Goal: Check status: Check status

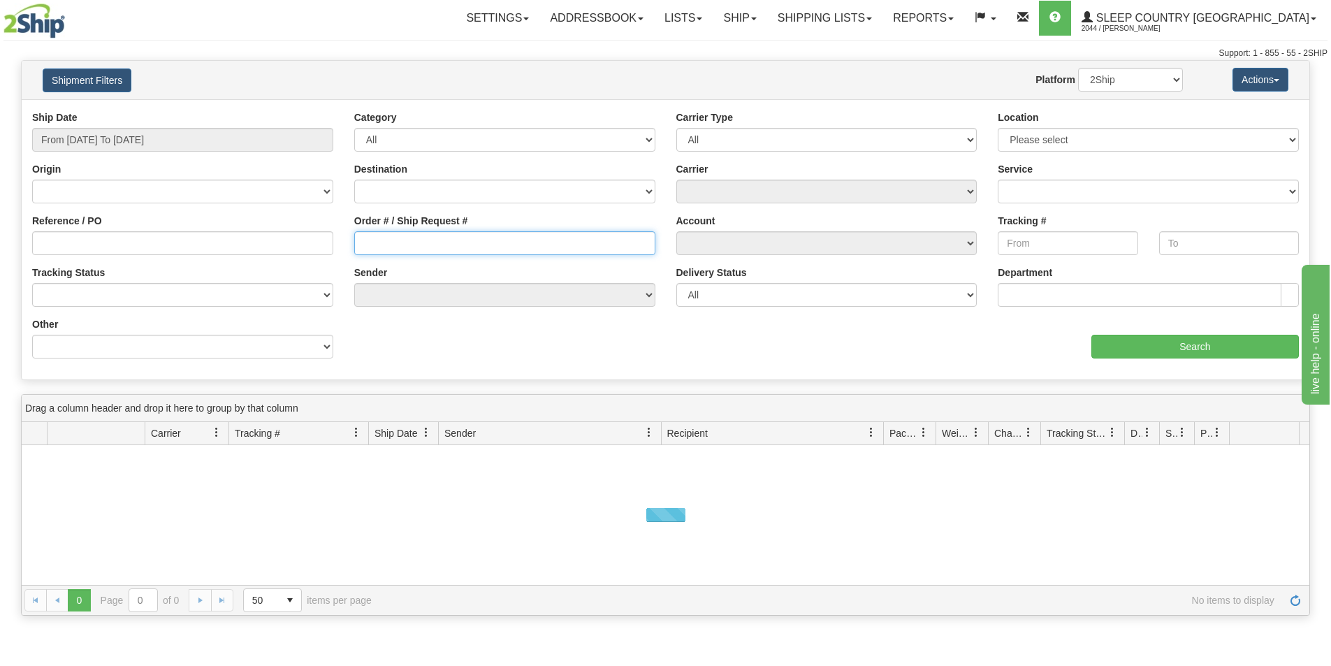
drag, startPoint x: 393, startPoint y: 241, endPoint x: 375, endPoint y: 244, distance: 17.7
click at [392, 241] on input "Order # / Ship Request #" at bounding box center [504, 243] width 301 height 24
paste input "1055129"
click at [365, 245] on input "1055129" at bounding box center [504, 243] width 301 height 24
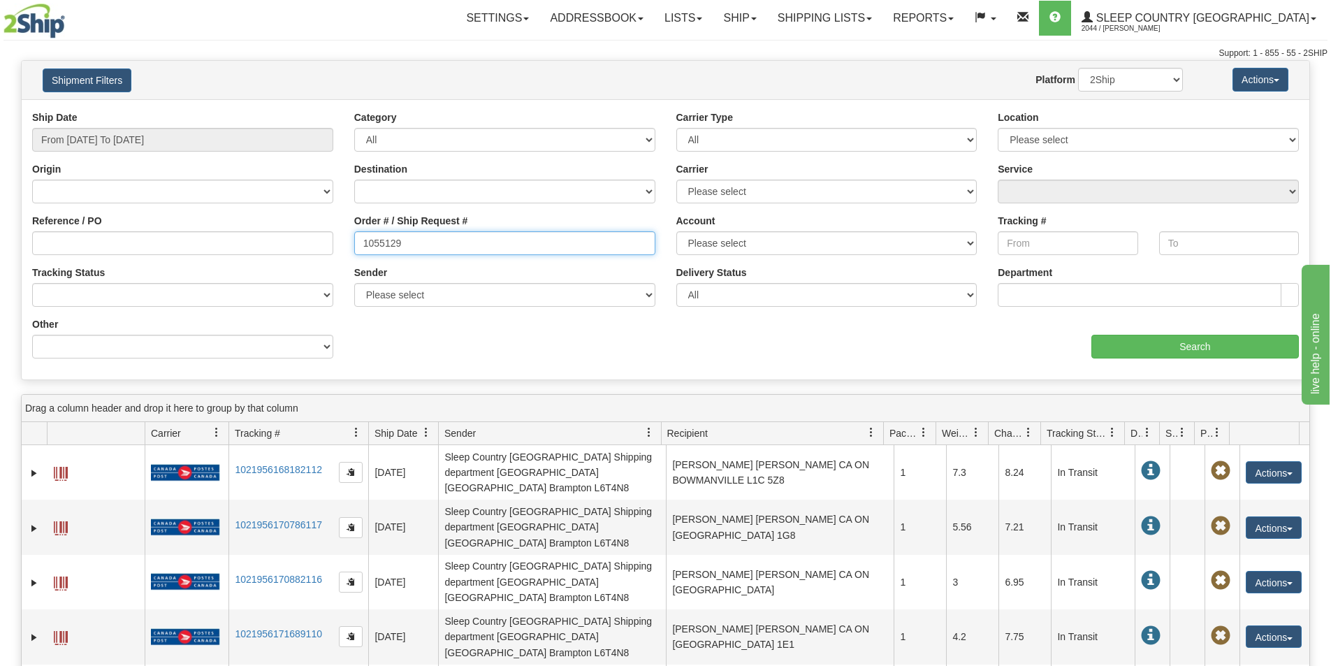
type input "1055129"
click at [80, 129] on input "From [DATE] To [DATE]" at bounding box center [182, 140] width 301 height 24
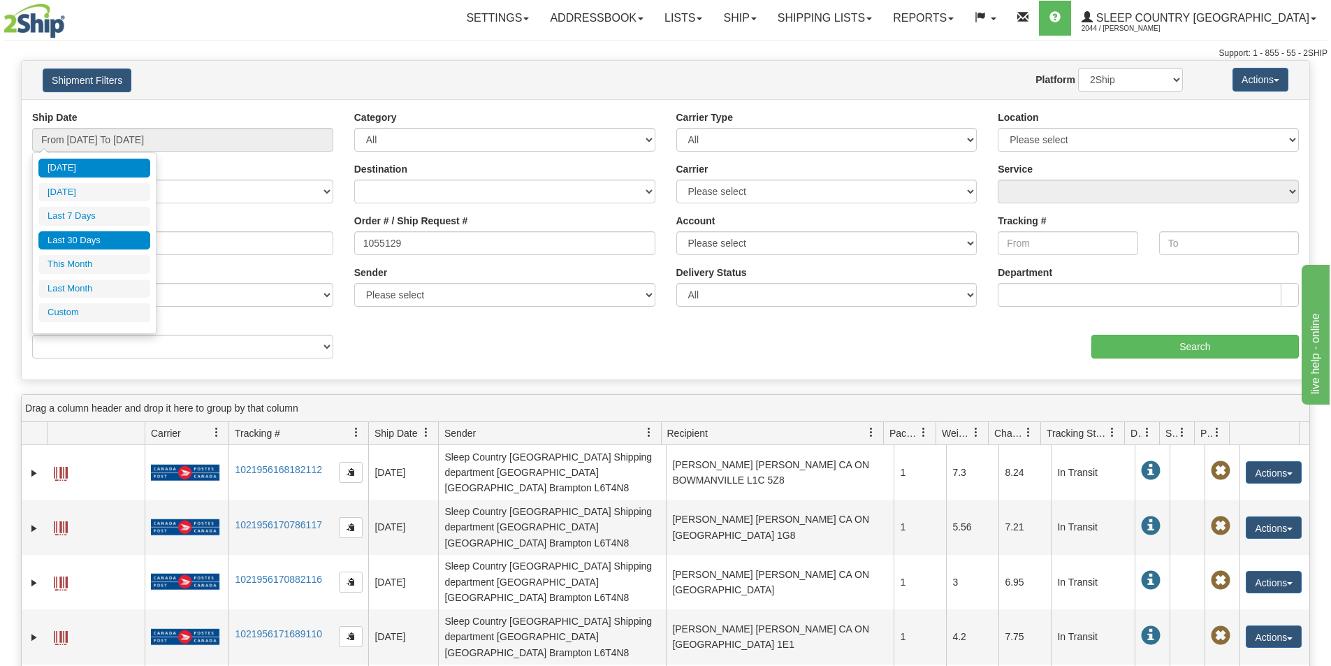
click at [89, 245] on li "Last 30 Days" at bounding box center [94, 240] width 112 height 19
type input "From [DATE] To [DATE]"
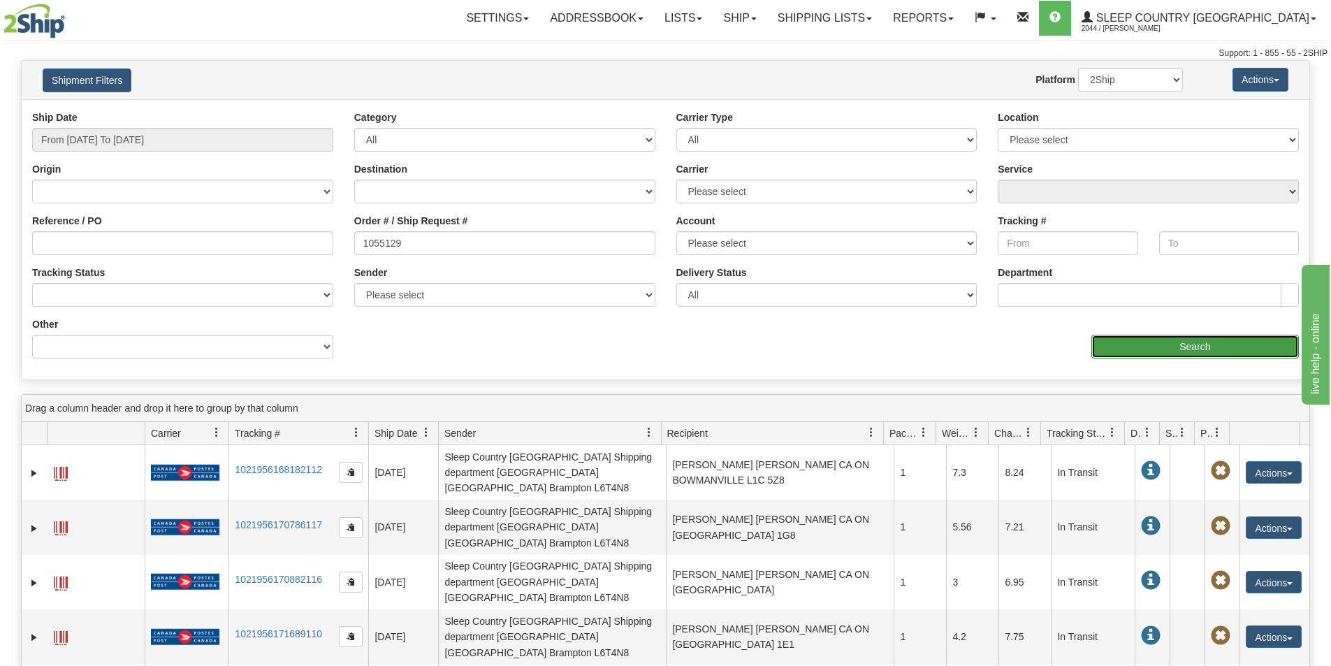
click at [1180, 336] on input "Search" at bounding box center [1196, 347] width 208 height 24
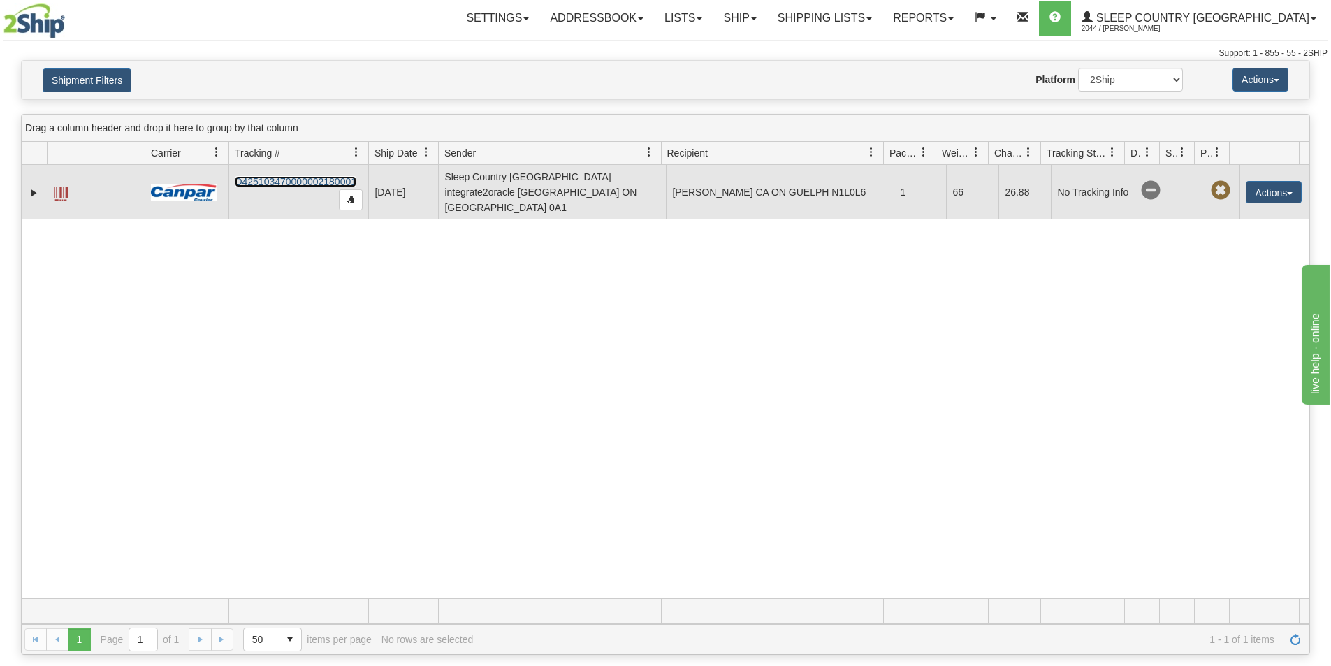
click at [310, 176] on link "D425103470000002180001" at bounding box center [296, 181] width 122 height 11
